Goal: Contribute content

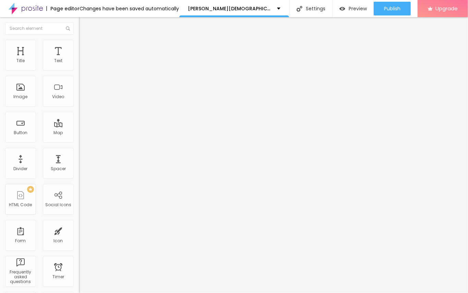
click at [79, 59] on span "Add image" at bounding box center [93, 56] width 28 height 6
drag, startPoint x: 73, startPoint y: 102, endPoint x: 139, endPoint y: 133, distance: 72.7
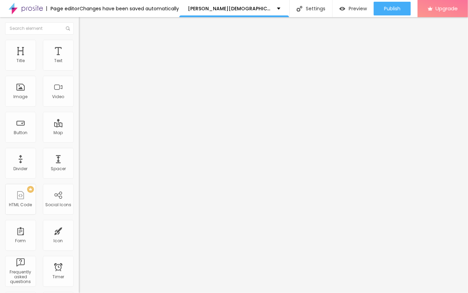
click at [84, 23] on img "button" at bounding box center [86, 24] width 5 height 5
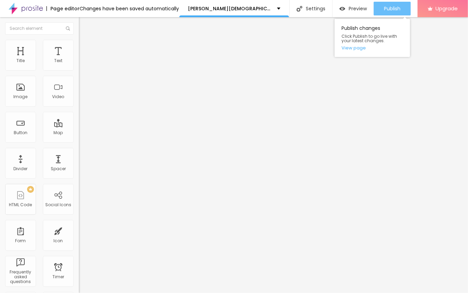
click at [385, 13] on div "Publish" at bounding box center [392, 9] width 16 height 14
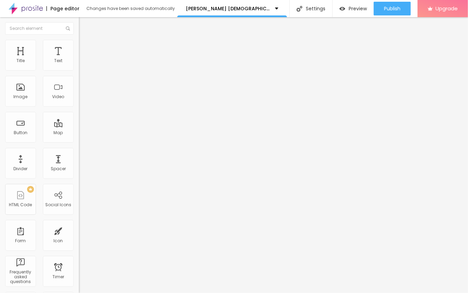
click at [84, 26] on div "Edit Title" at bounding box center [99, 24] width 31 height 5
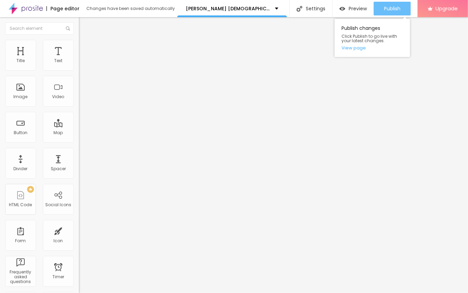
click at [387, 6] on span "Publish" at bounding box center [392, 8] width 16 height 5
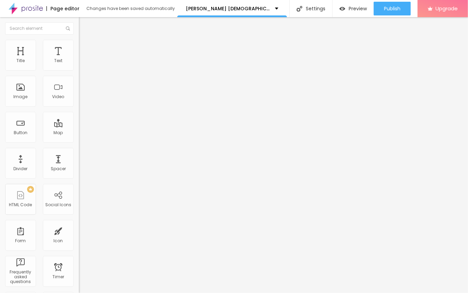
click at [84, 23] on img "button" at bounding box center [86, 24] width 5 height 5
click at [79, 59] on span "Add image" at bounding box center [93, 56] width 28 height 6
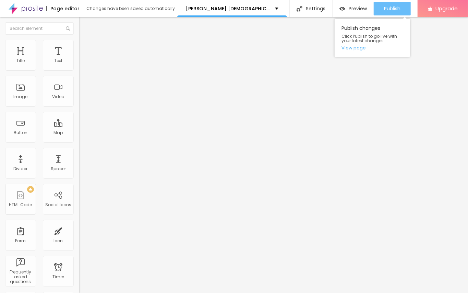
click at [390, 10] on span "Publish" at bounding box center [392, 8] width 16 height 5
